Goal: Find specific page/section: Find specific page/section

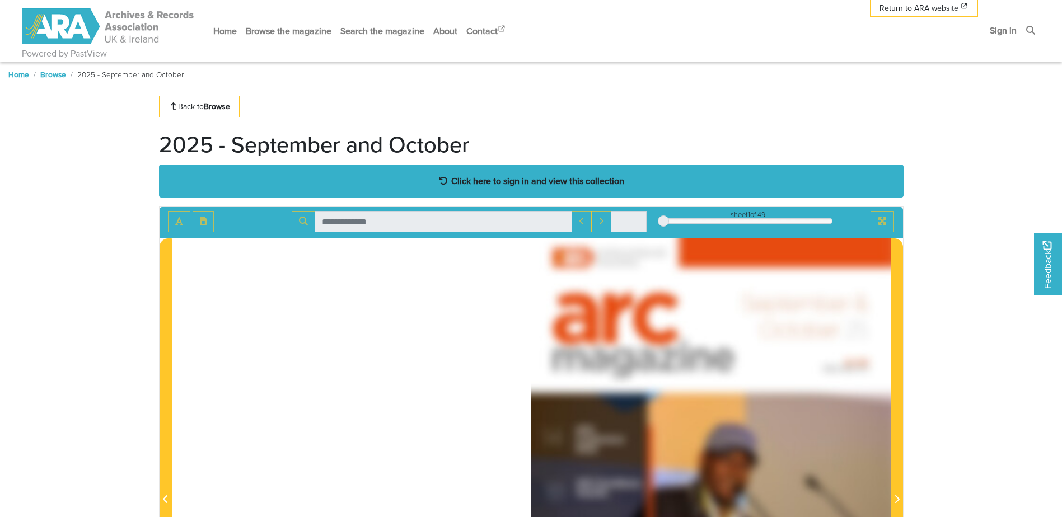
click at [471, 179] on strong "Click here to sign in and view this collection" at bounding box center [537, 181] width 173 height 12
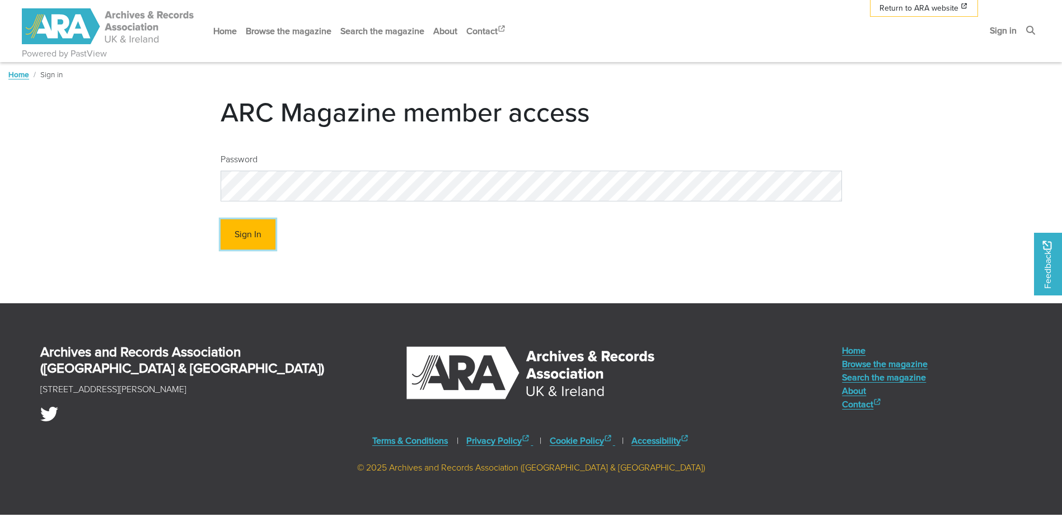
click at [246, 229] on button "Sign In" at bounding box center [248, 234] width 55 height 31
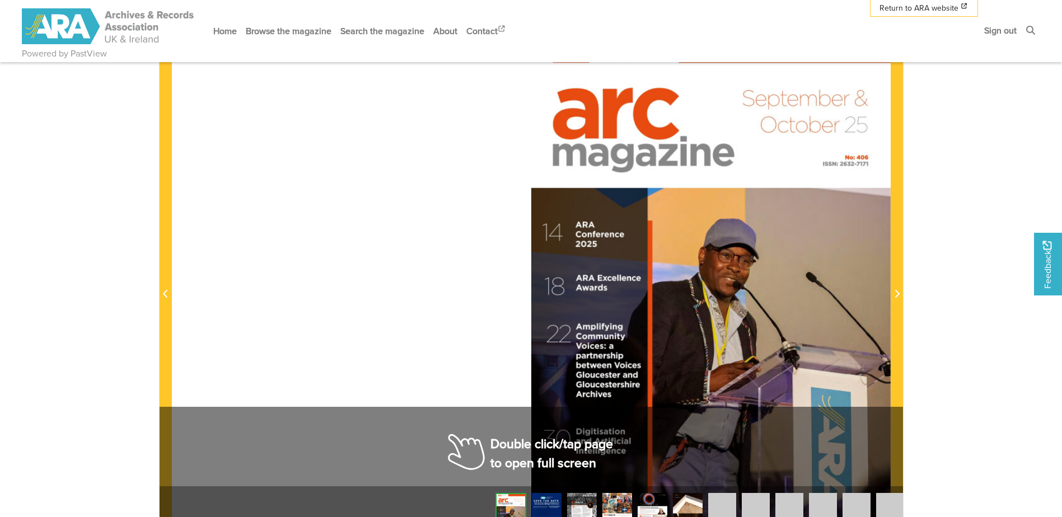
scroll to position [198, 0]
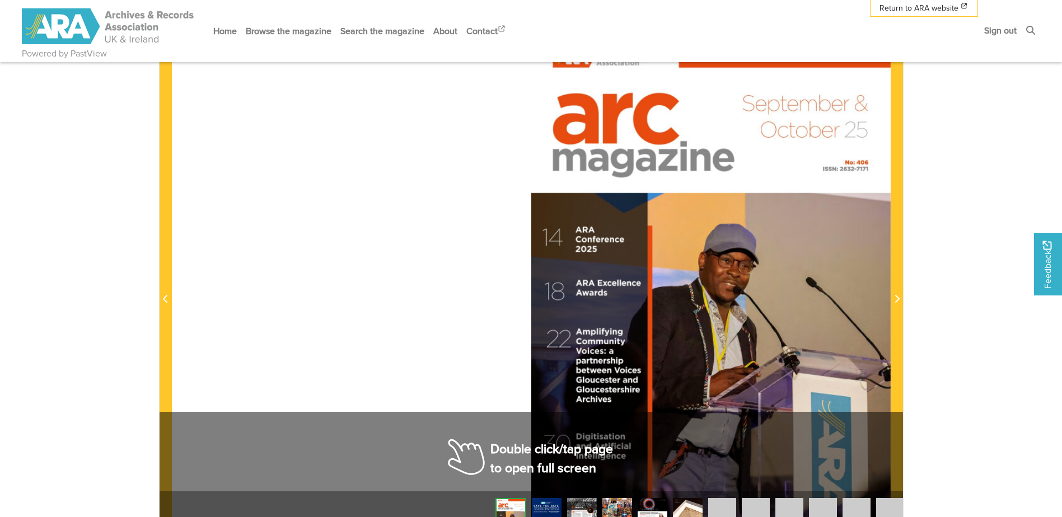
click at [697, 290] on div at bounding box center [710, 293] width 359 height 508
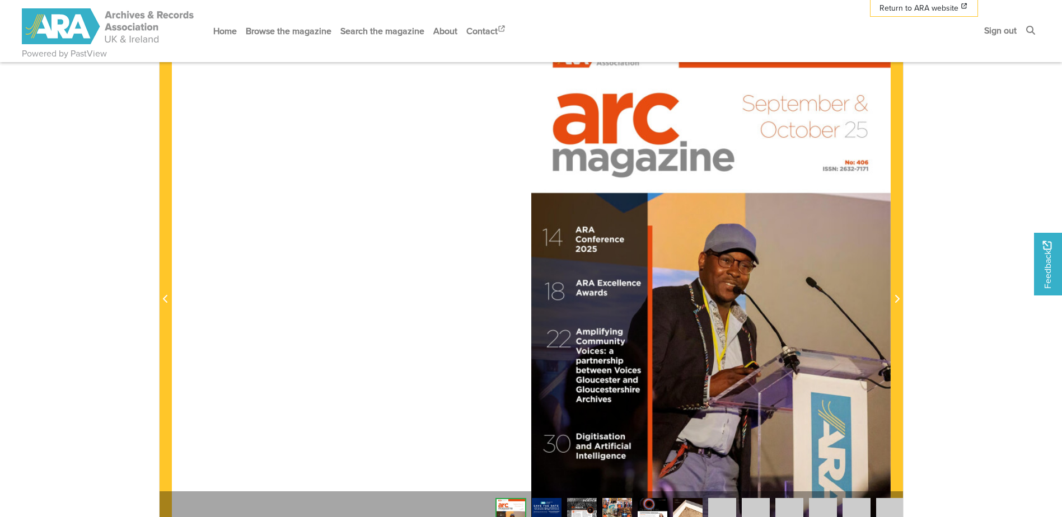
click at [670, 289] on div at bounding box center [710, 293] width 359 height 508
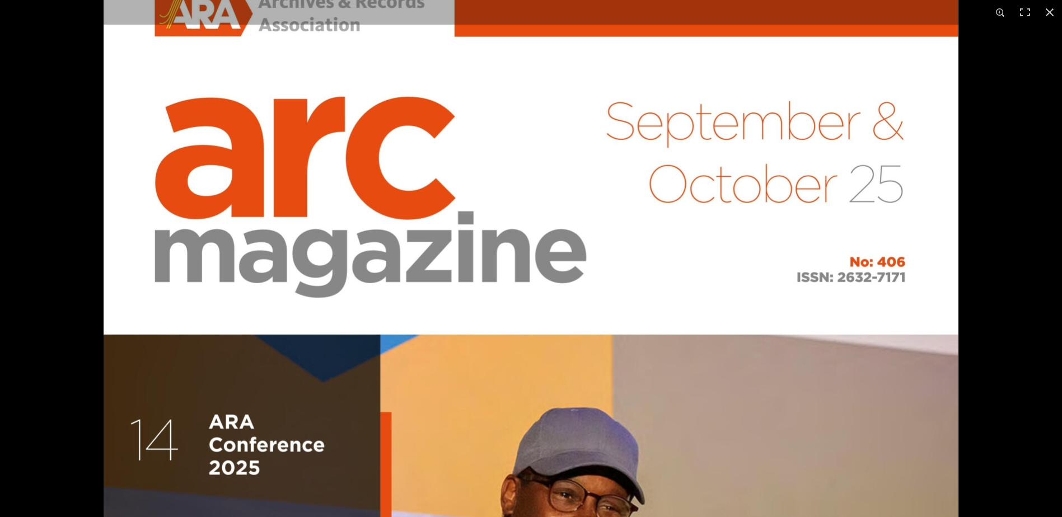
scroll to position [564, 0]
click at [1000, 13] on button at bounding box center [1000, 12] width 25 height 25
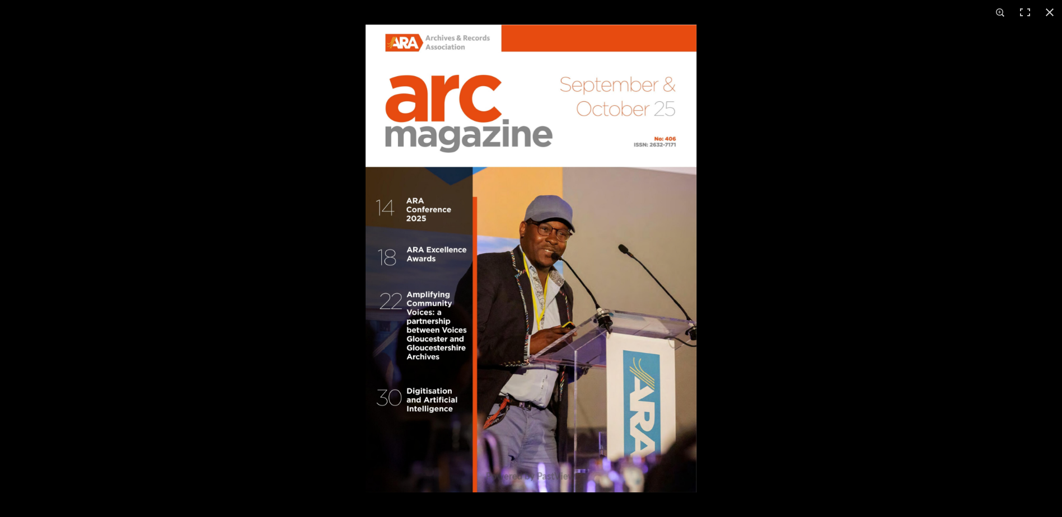
click at [1049, 239] on div at bounding box center [896, 283] width 1062 height 517
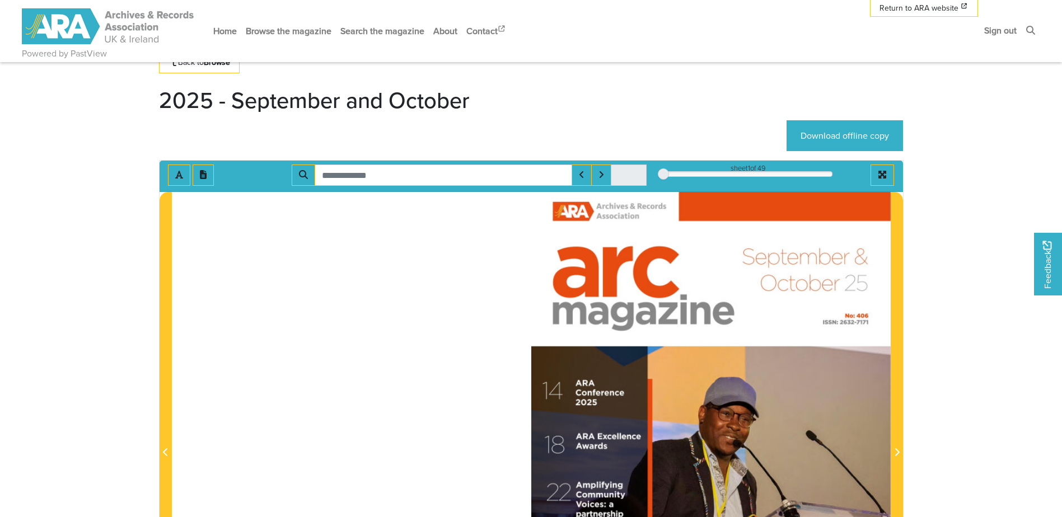
scroll to position [0, 0]
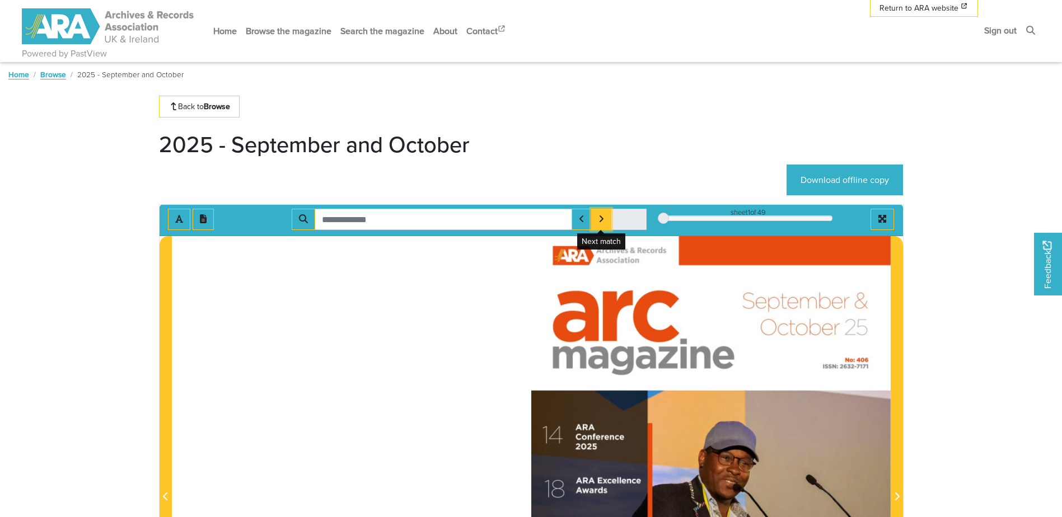
click at [600, 218] on icon "Next Match" at bounding box center [601, 218] width 6 height 9
click at [468, 346] on div at bounding box center [531, 490] width 719 height 508
click at [679, 397] on div at bounding box center [710, 490] width 359 height 508
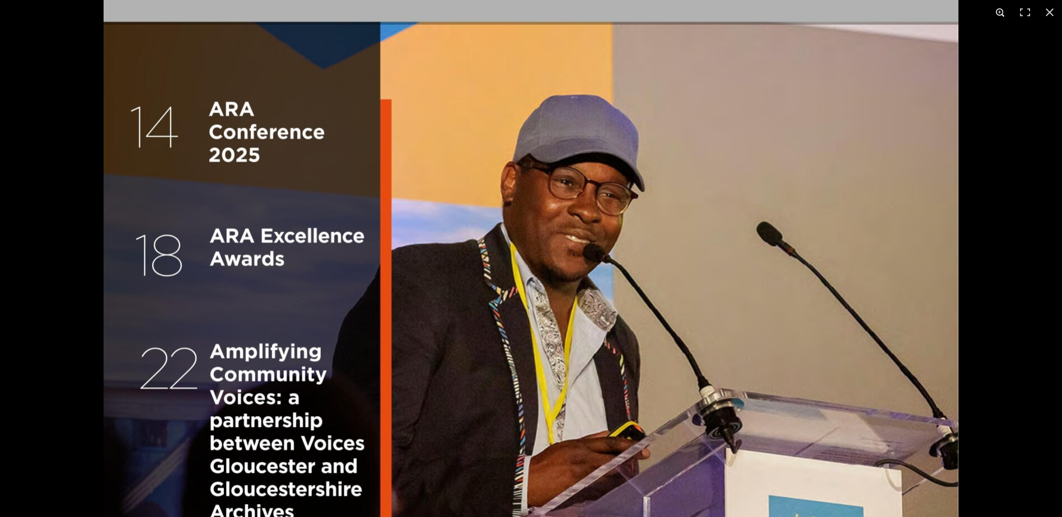
click at [999, 13] on button at bounding box center [1000, 12] width 25 height 25
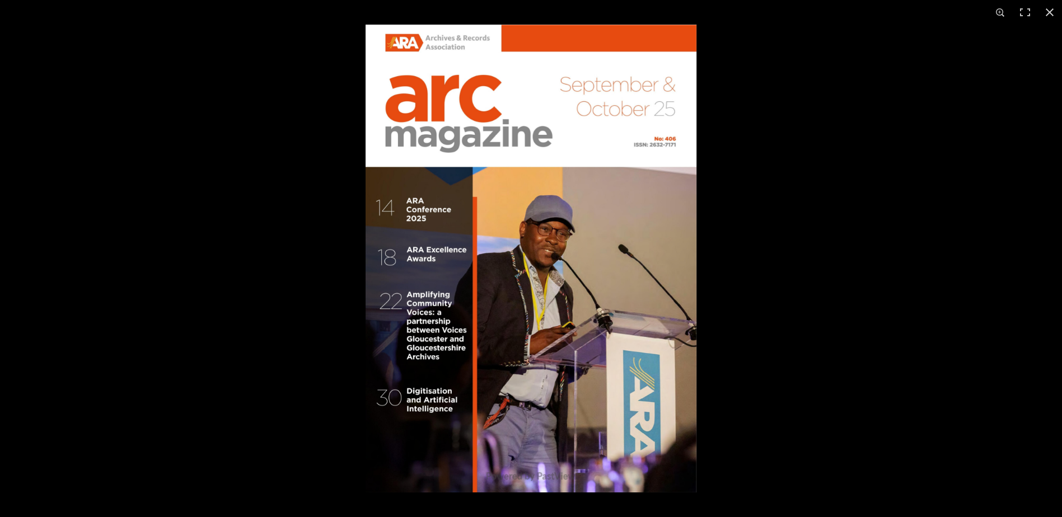
click at [889, 342] on div at bounding box center [896, 283] width 1062 height 517
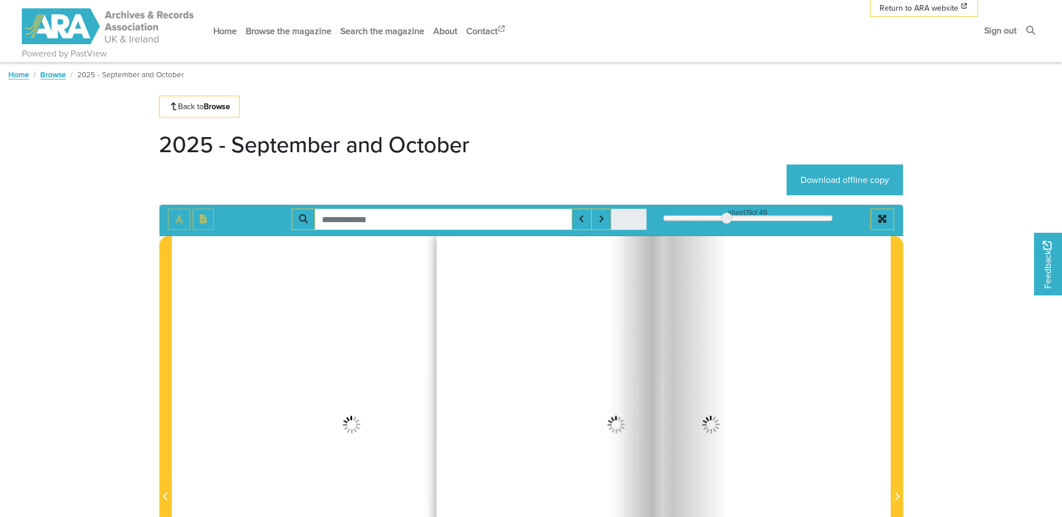
drag, startPoint x: 662, startPoint y: 216, endPoint x: 728, endPoint y: 219, distance: 66.1
click at [728, 219] on div at bounding box center [726, 218] width 11 height 11
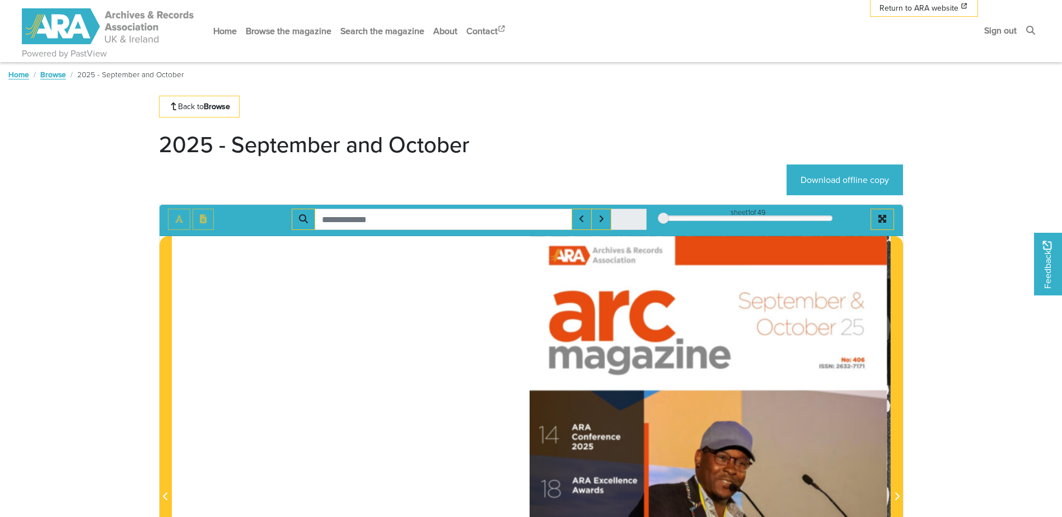
drag, startPoint x: 720, startPoint y: 221, endPoint x: 640, endPoint y: 228, distance: 80.9
click at [640, 228] on div "sheet 1 of 49 1 *" at bounding box center [531, 219] width 743 height 21
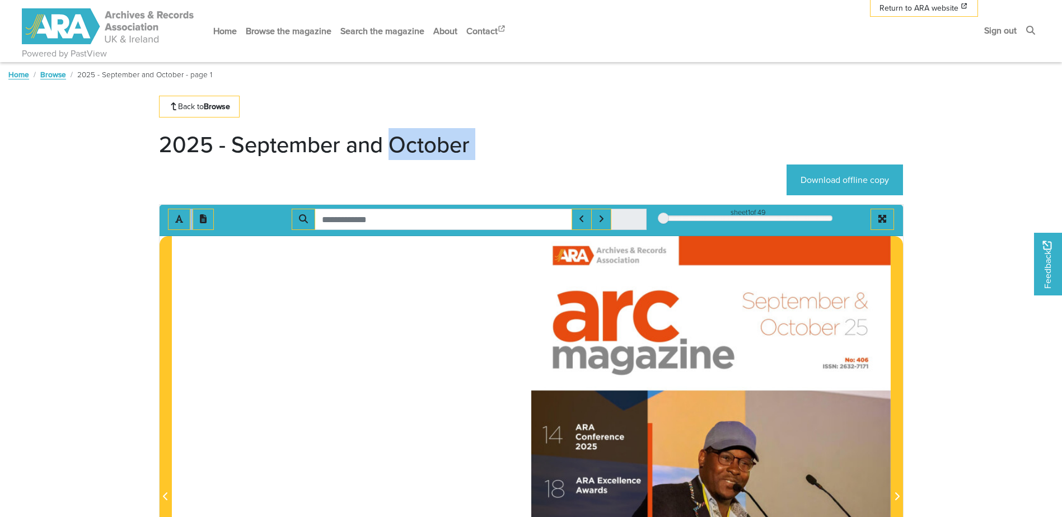
drag, startPoint x: 239, startPoint y: 215, endPoint x: 244, endPoint y: 134, distance: 81.3
click at [244, 134] on main "Back to Browse 2025 - September and October Download offline copy Loading" at bounding box center [531, 457] width 761 height 723
click at [663, 221] on div at bounding box center [663, 218] width 11 height 11
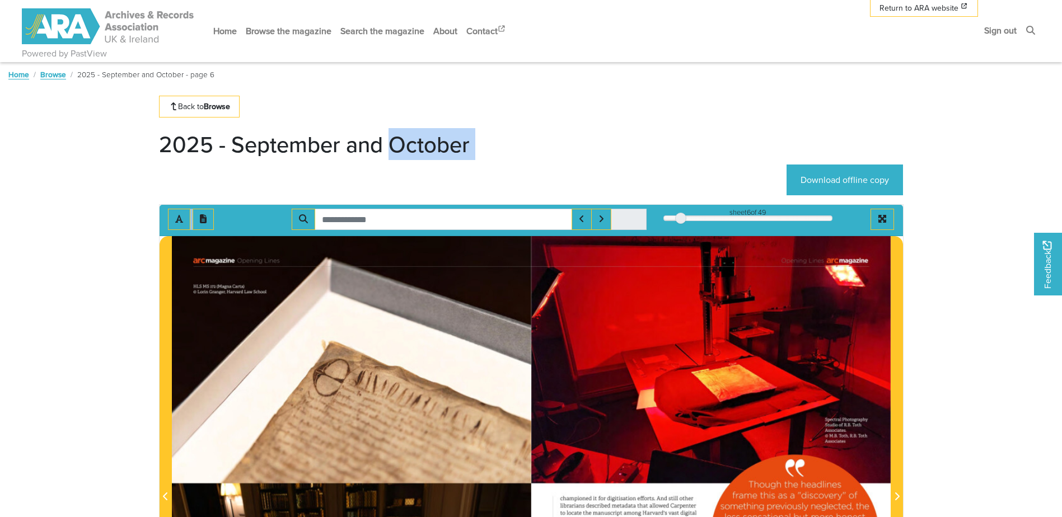
drag, startPoint x: 663, startPoint y: 220, endPoint x: 680, endPoint y: 219, distance: 16.8
click at [680, 219] on div at bounding box center [680, 218] width 11 height 11
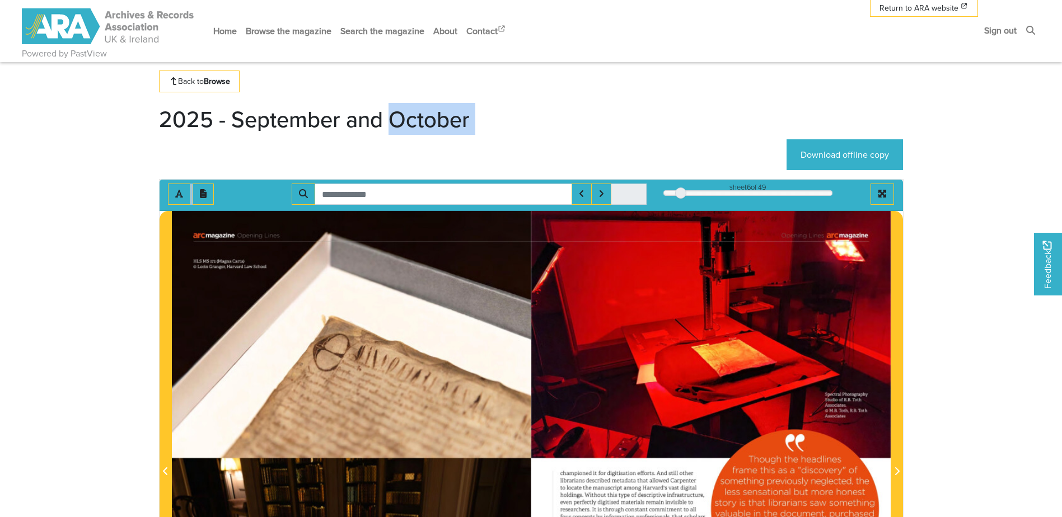
scroll to position [14, 0]
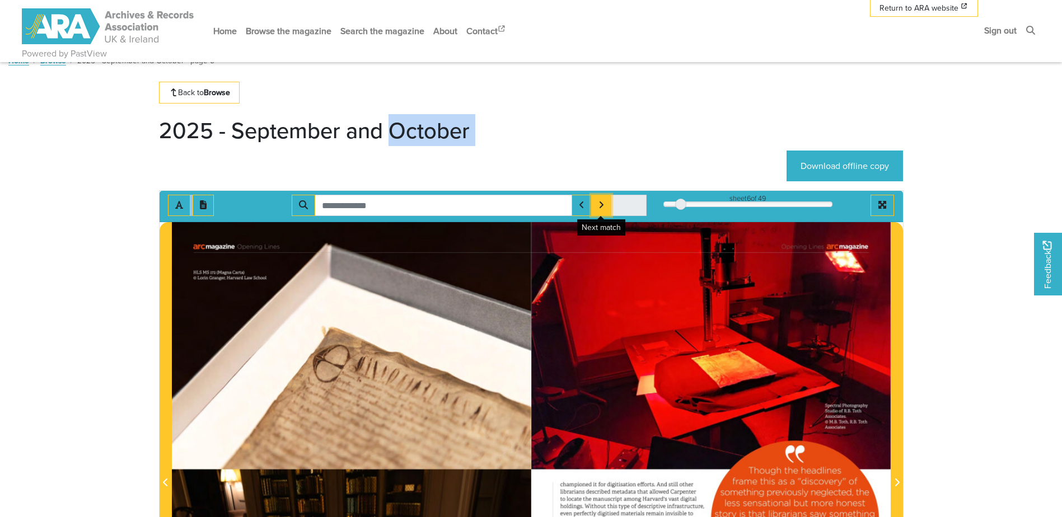
click at [602, 205] on icon "Next Match" at bounding box center [601, 204] width 4 height 7
click at [759, 199] on div "sheet 6 of 49" at bounding box center [747, 198] width 169 height 11
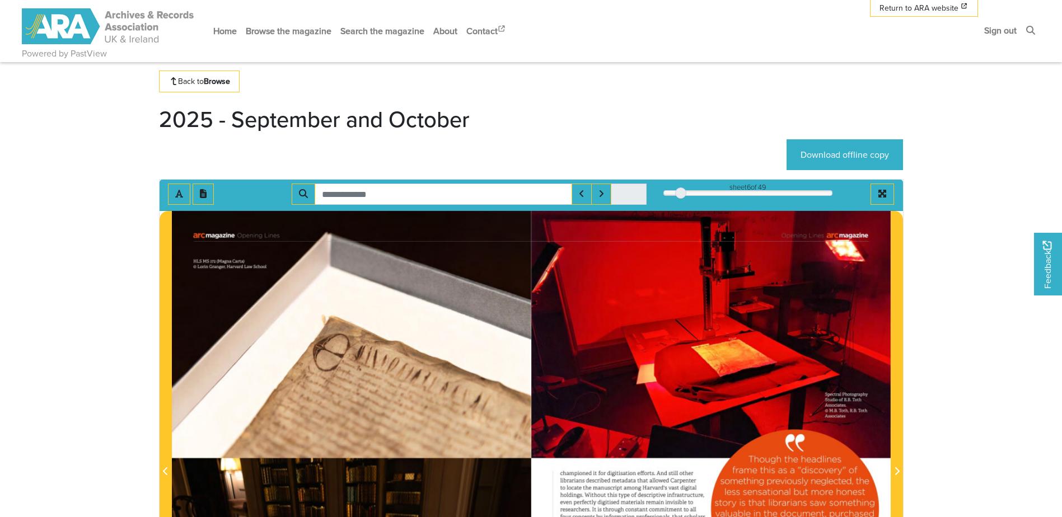
scroll to position [16, 0]
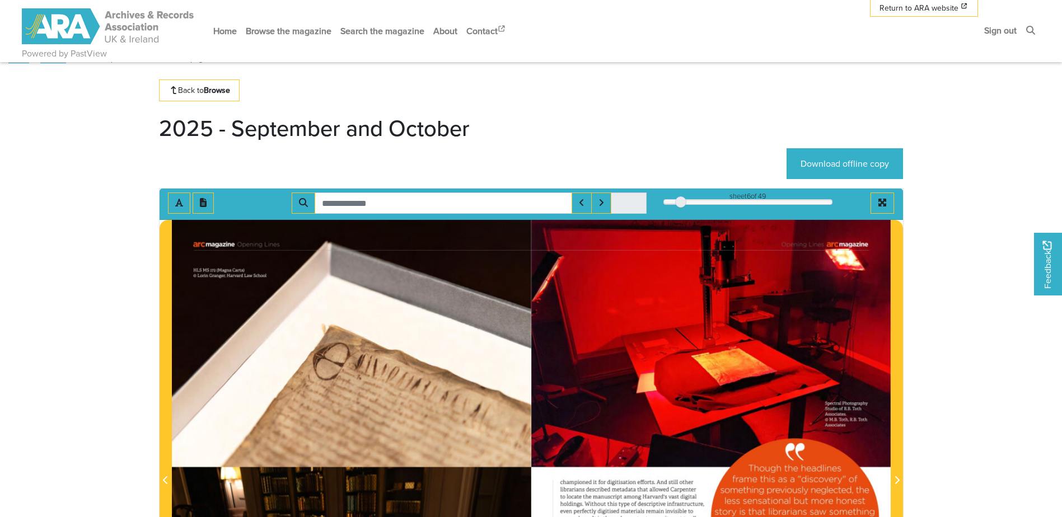
drag, startPoint x: 710, startPoint y: 396, endPoint x: 607, endPoint y: 400, distance: 103.1
click at [607, 400] on div at bounding box center [710, 474] width 359 height 508
click at [601, 204] on icon "Next Match" at bounding box center [601, 202] width 6 height 9
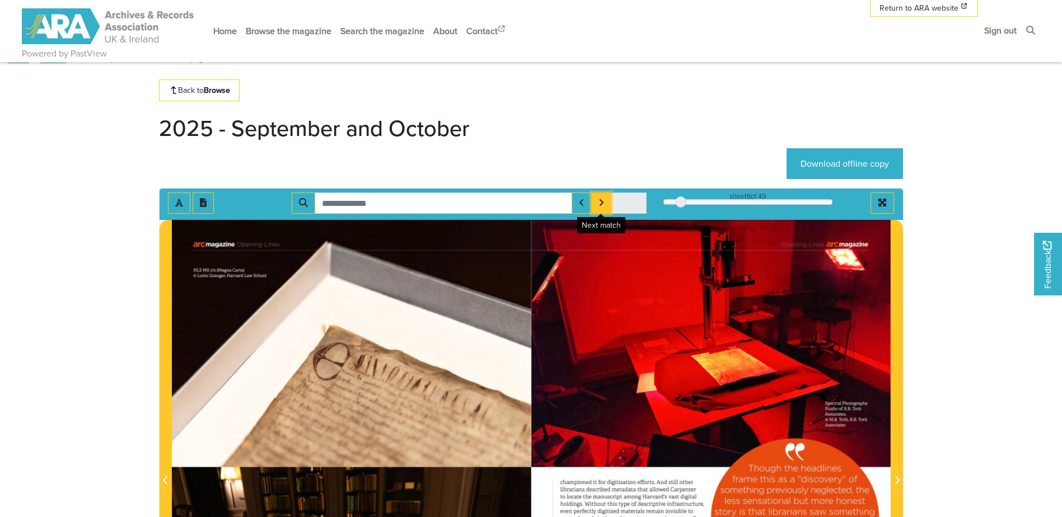
click at [601, 204] on icon "Next Match" at bounding box center [601, 202] width 6 height 9
click at [601, 204] on icon "Next Match" at bounding box center [601, 202] width 4 height 7
click at [632, 206] on span at bounding box center [629, 203] width 36 height 21
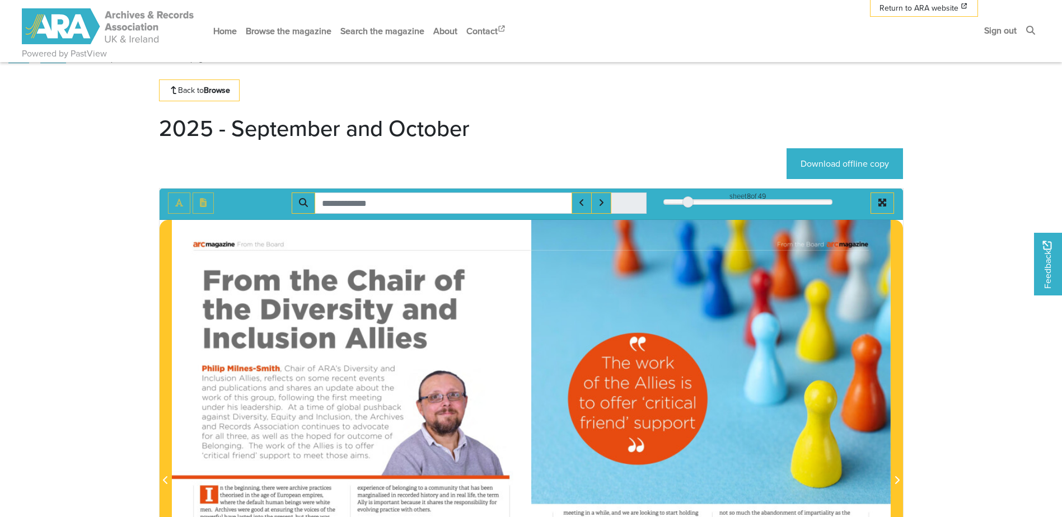
drag, startPoint x: 677, startPoint y: 200, endPoint x: 687, endPoint y: 200, distance: 10.6
click at [687, 200] on div at bounding box center [687, 201] width 11 height 11
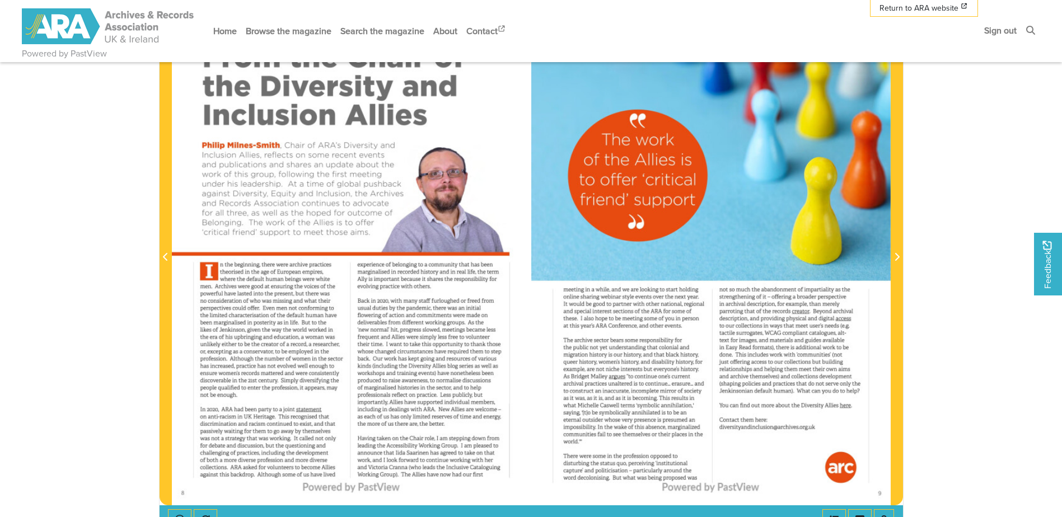
scroll to position [246, 0]
